Goal: Task Accomplishment & Management: Use online tool/utility

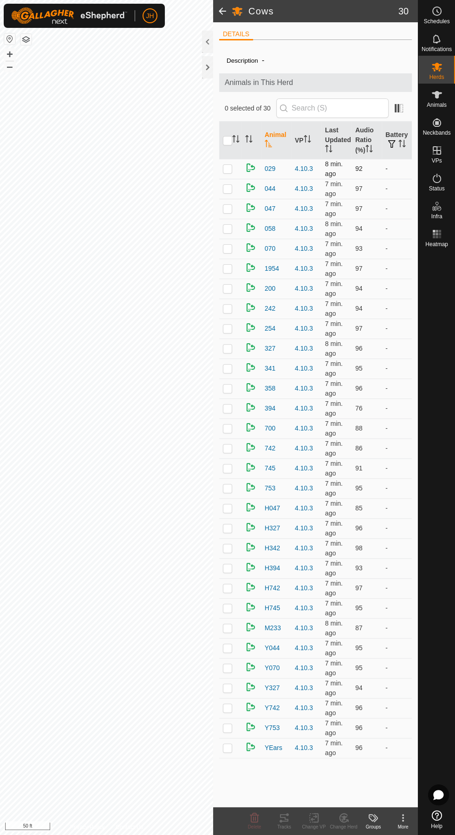
click at [227, 168] on p-checkbox at bounding box center [227, 168] width 9 height 7
checkbox input "true"
click at [284, 817] on icon at bounding box center [284, 817] width 8 height 7
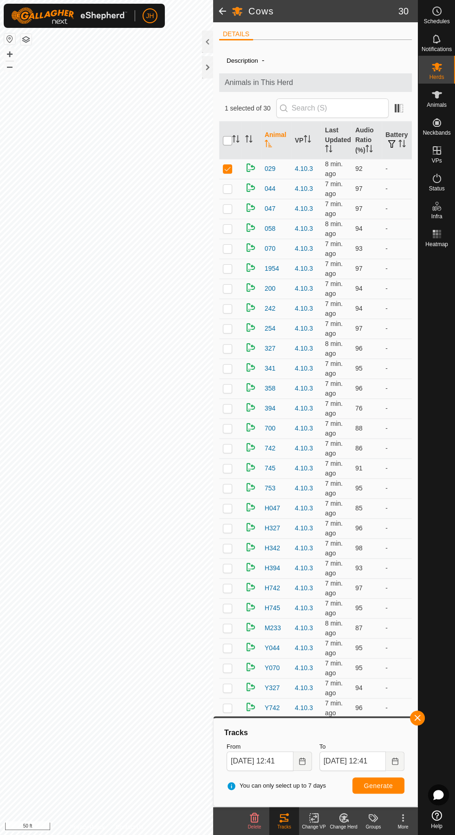
click at [227, 143] on input "checkbox" at bounding box center [227, 140] width 9 height 9
checkbox input "true"
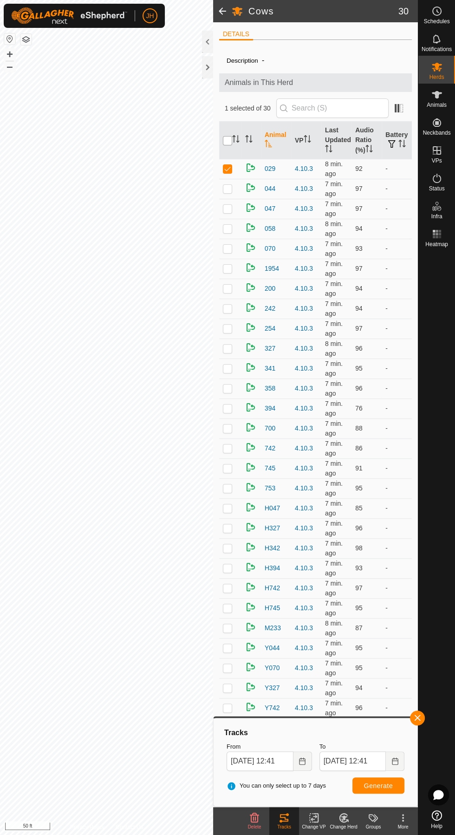
checkbox input "true"
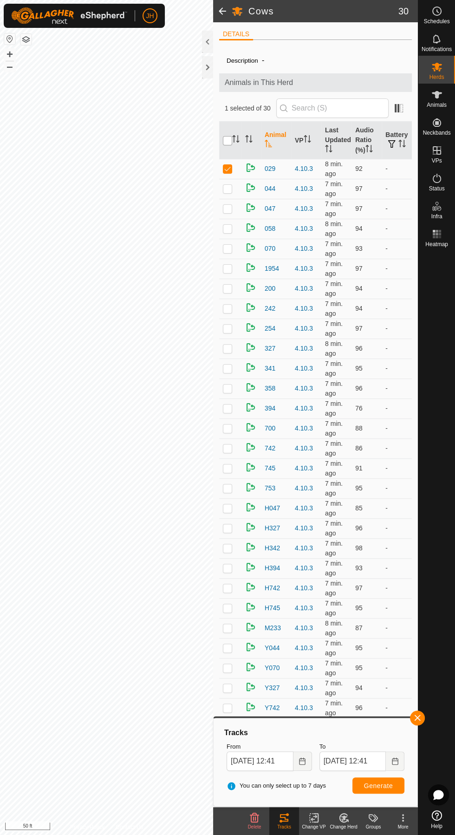
checkbox input "true"
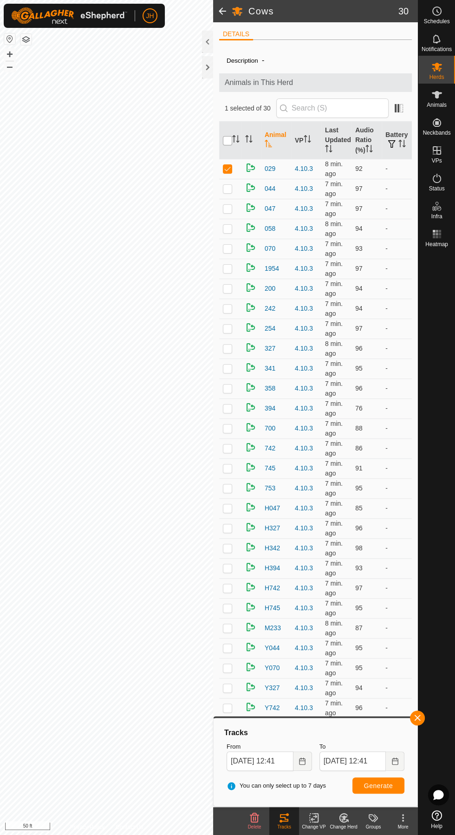
checkbox input "true"
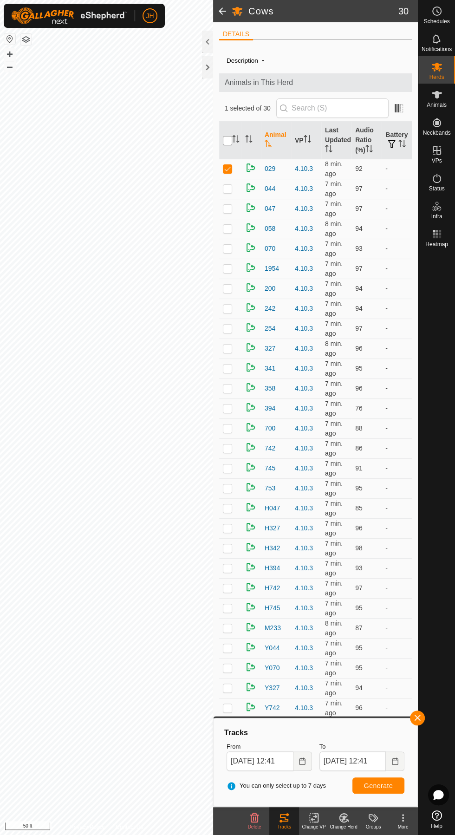
checkbox input "true"
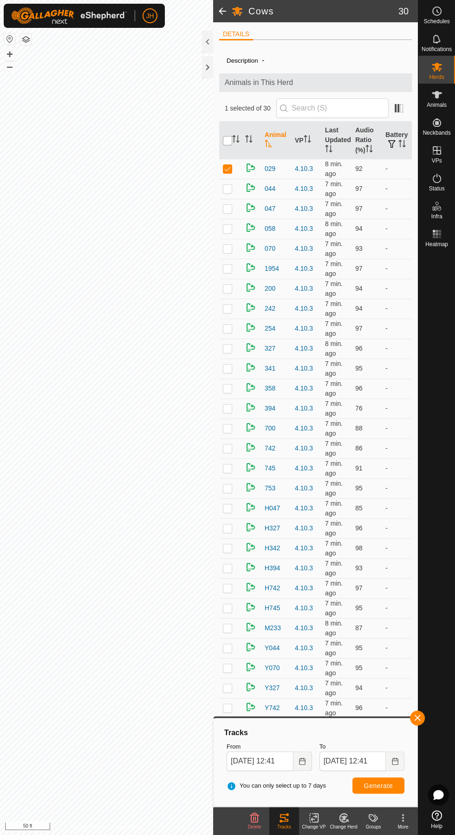
checkbox input "true"
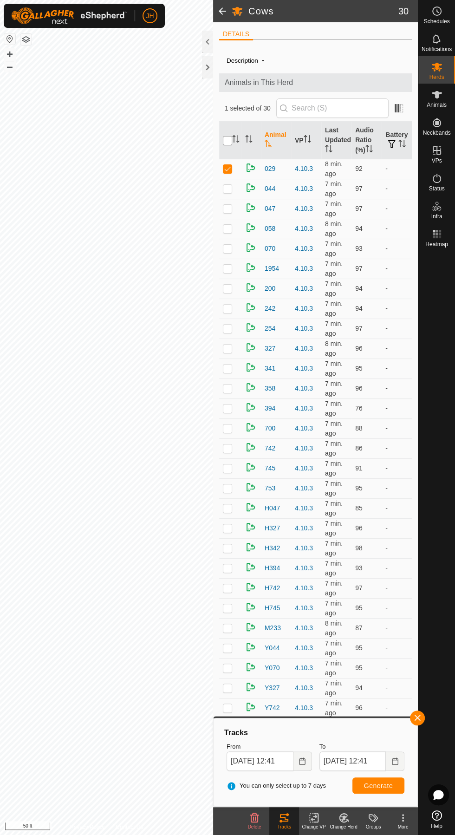
checkbox input "true"
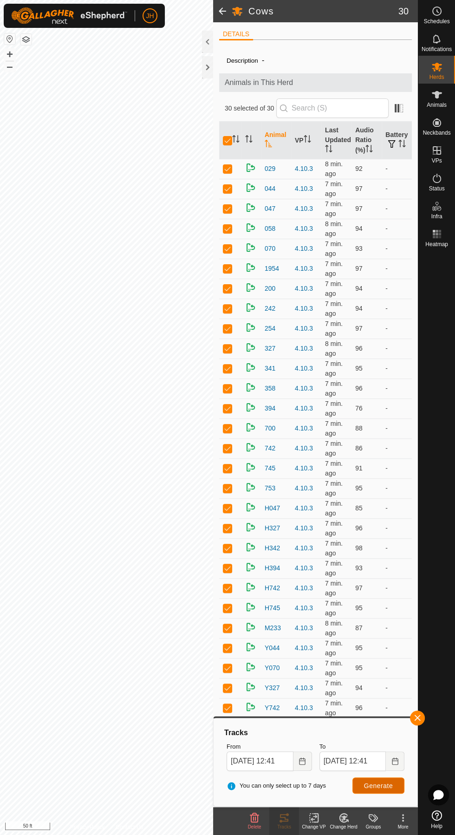
click at [392, 786] on span "Generate" at bounding box center [378, 785] width 29 height 7
click at [222, 164] on td at bounding box center [230, 169] width 22 height 20
checkbox input "false"
click at [227, 143] on input "checkbox" at bounding box center [227, 140] width 9 height 9
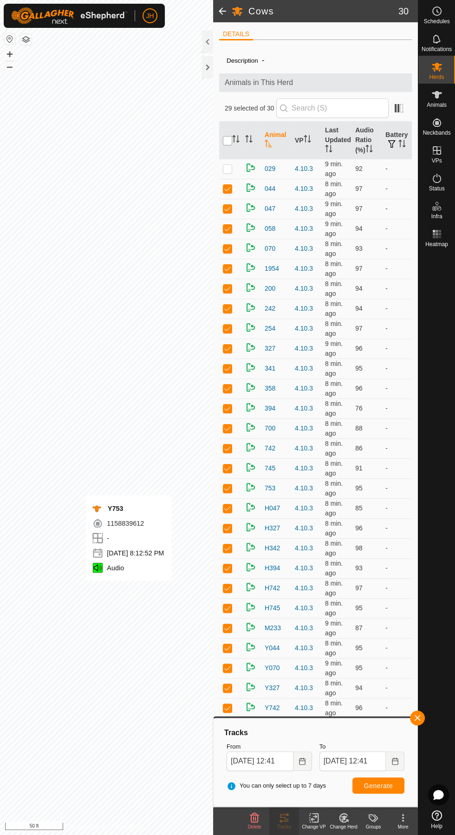
checkbox input "true"
click at [227, 140] on input "checkbox" at bounding box center [227, 140] width 9 height 9
checkbox input "false"
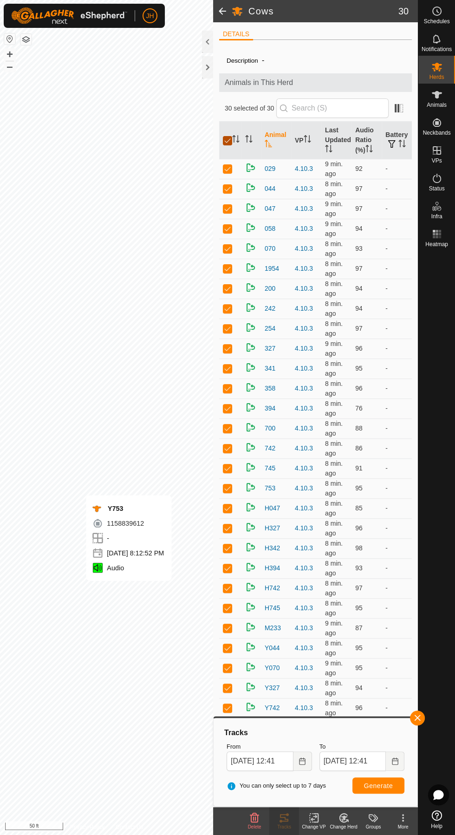
checkbox input "false"
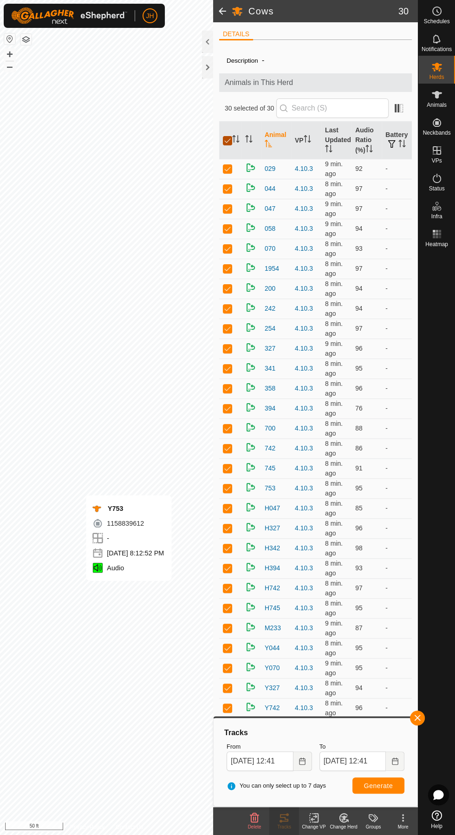
checkbox input "false"
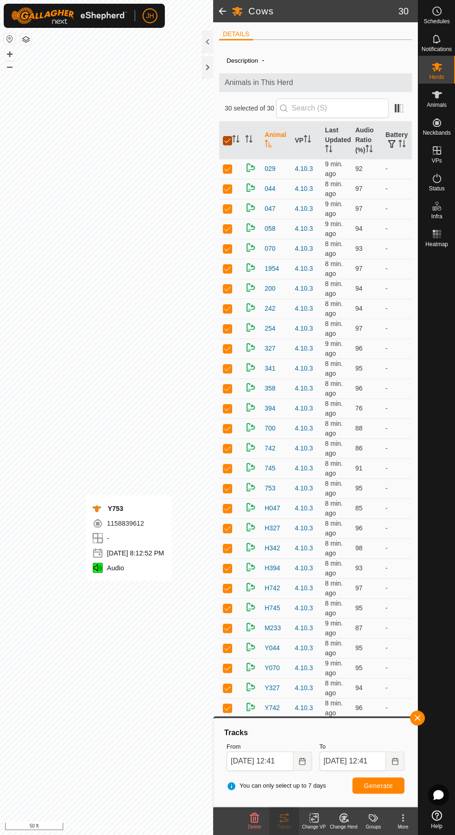
checkbox input "false"
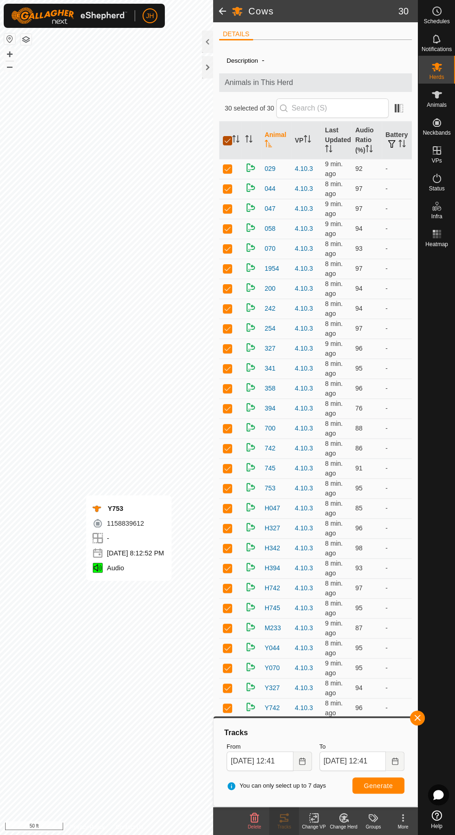
checkbox input "false"
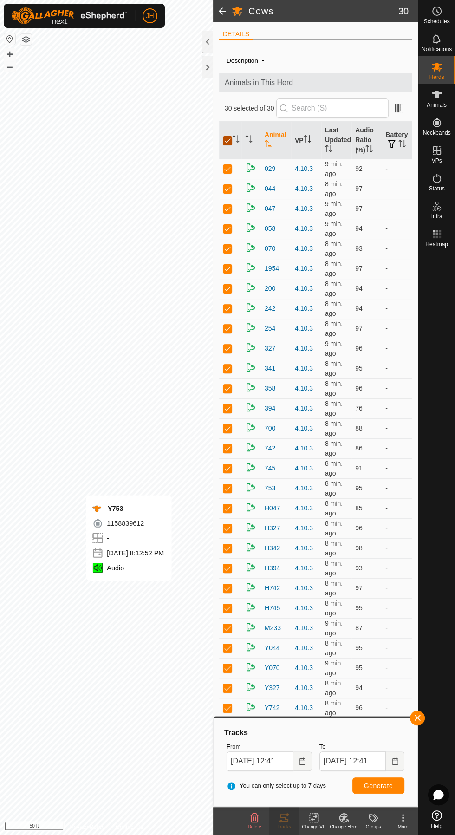
checkbox input "false"
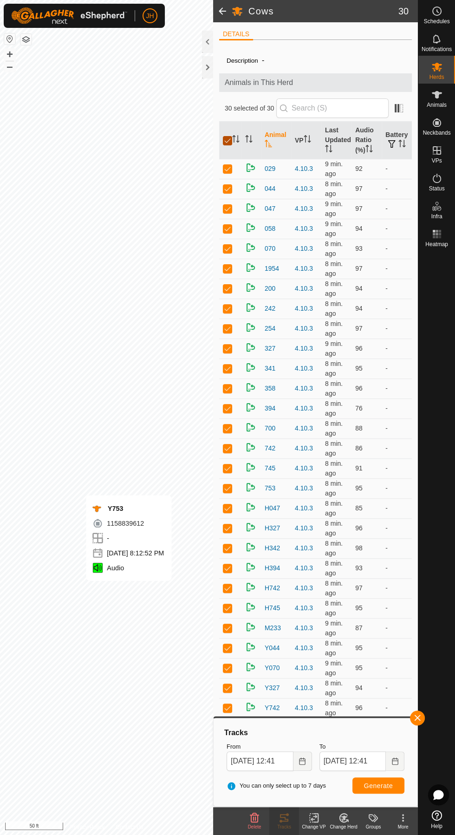
checkbox input "false"
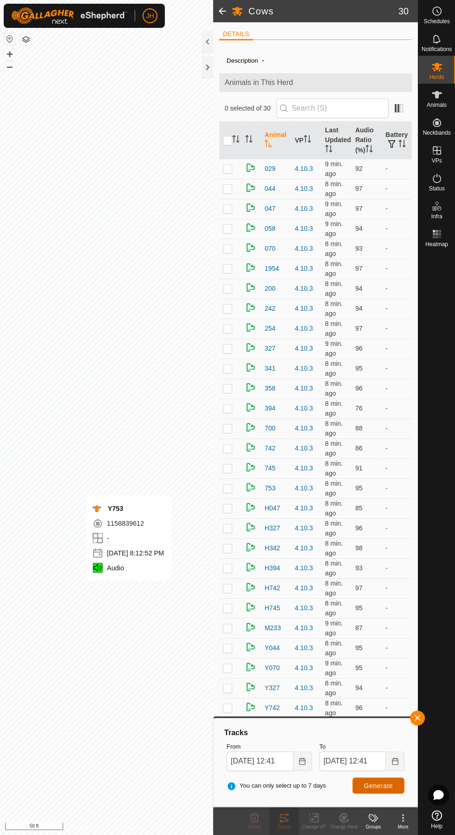
click at [386, 788] on span "Generate" at bounding box center [378, 785] width 29 height 7
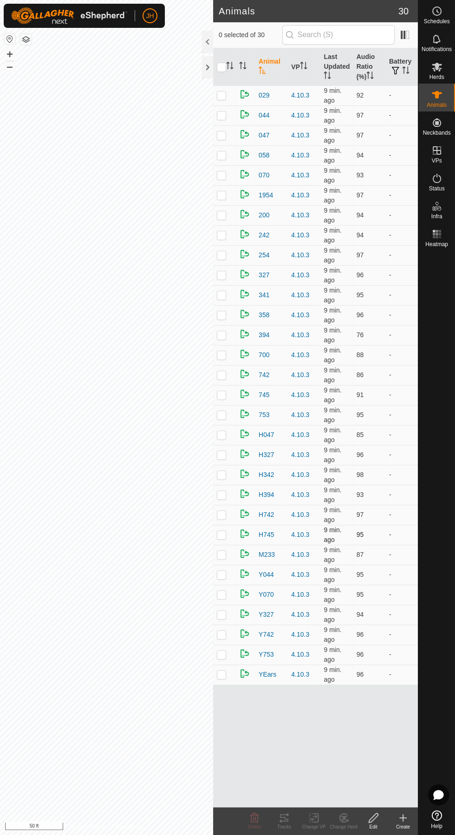
click at [221, 532] on p-checkbox at bounding box center [221, 534] width 9 height 7
checkbox input "true"
click at [284, 817] on icon at bounding box center [284, 817] width 8 height 7
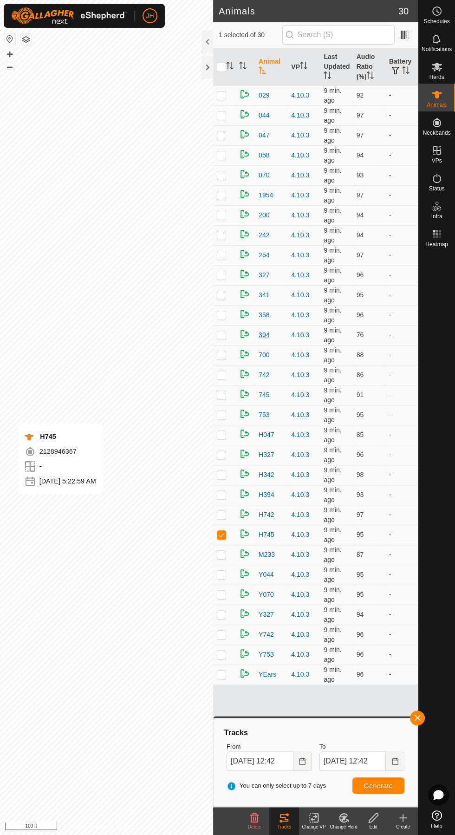
click at [264, 335] on span "394" at bounding box center [264, 335] width 11 height 10
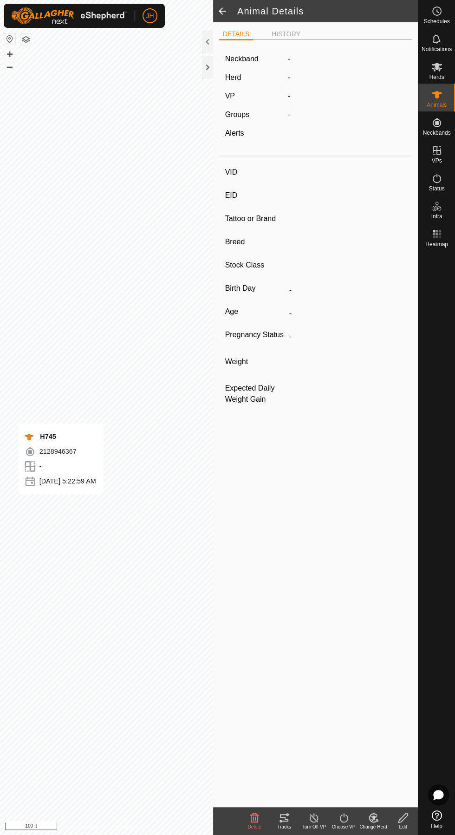
type input "394"
type input "-"
type input "Angus"
type input "Cow"
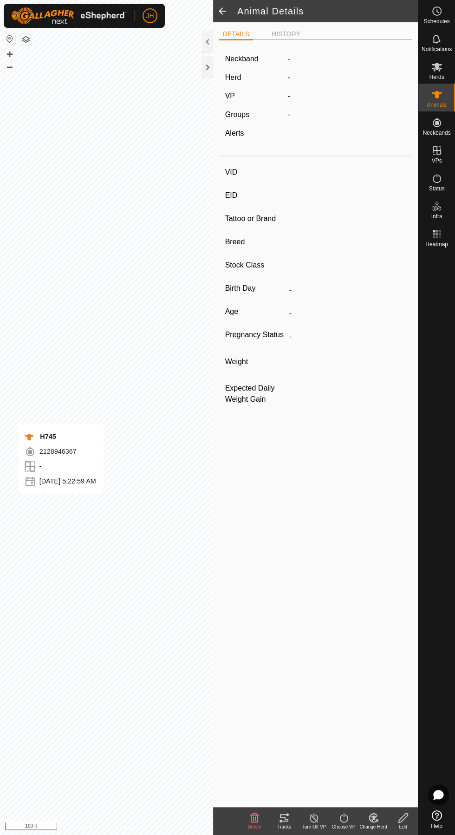
type input "-"
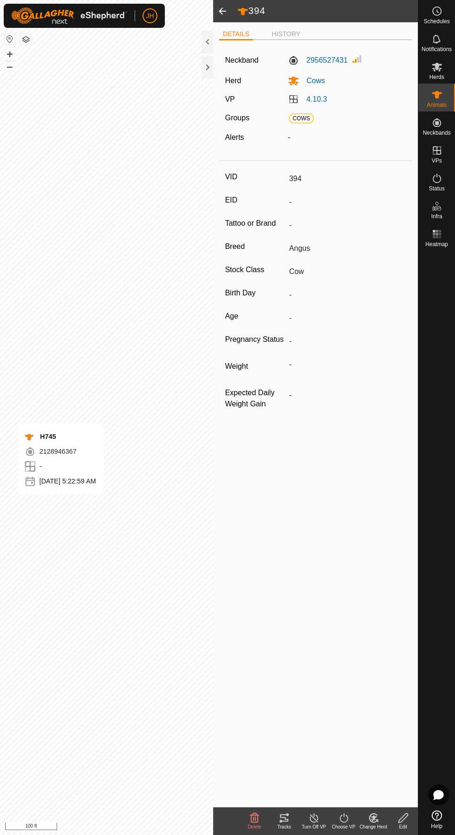
click at [220, 18] on span at bounding box center [222, 11] width 19 height 22
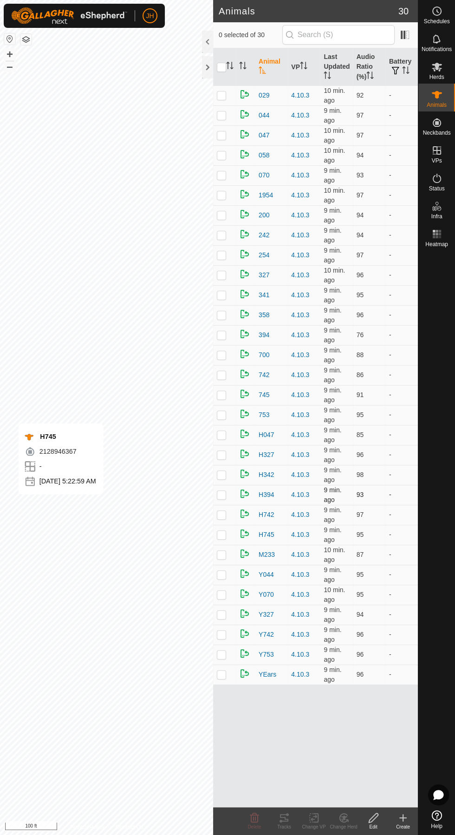
click at [221, 492] on p-checkbox at bounding box center [221, 494] width 9 height 7
checkbox input "true"
click at [284, 817] on icon at bounding box center [284, 817] width 8 height 7
